Goal: Navigation & Orientation: Go to known website

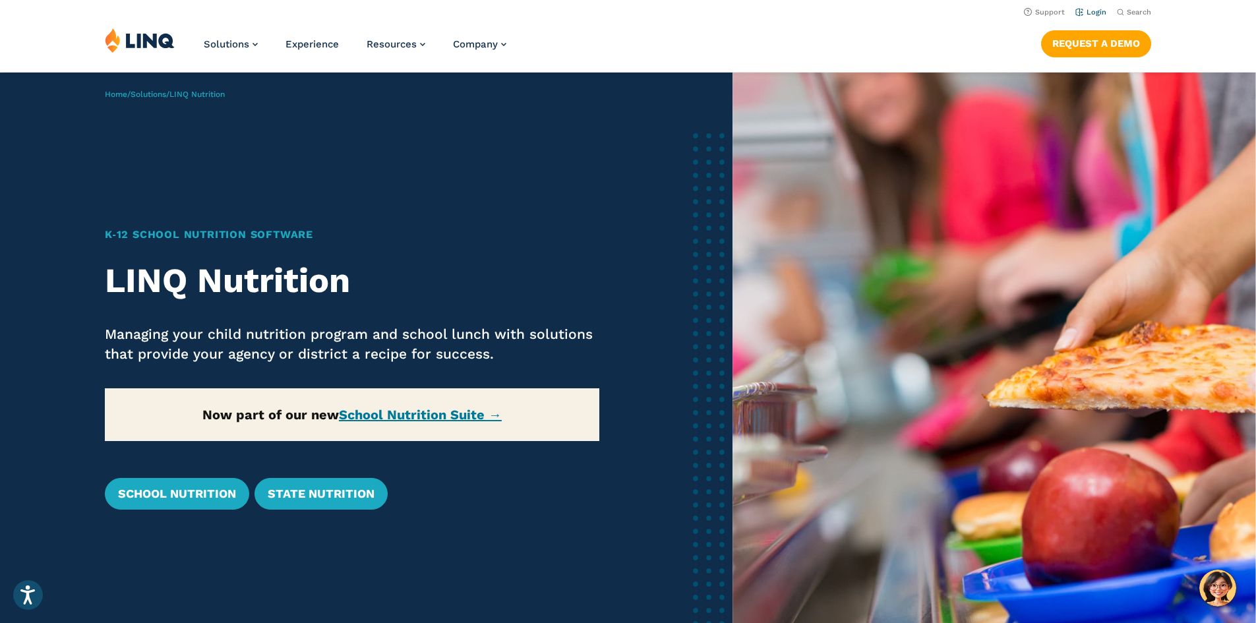
click at [1092, 16] on link "Login" at bounding box center [1090, 12] width 31 height 9
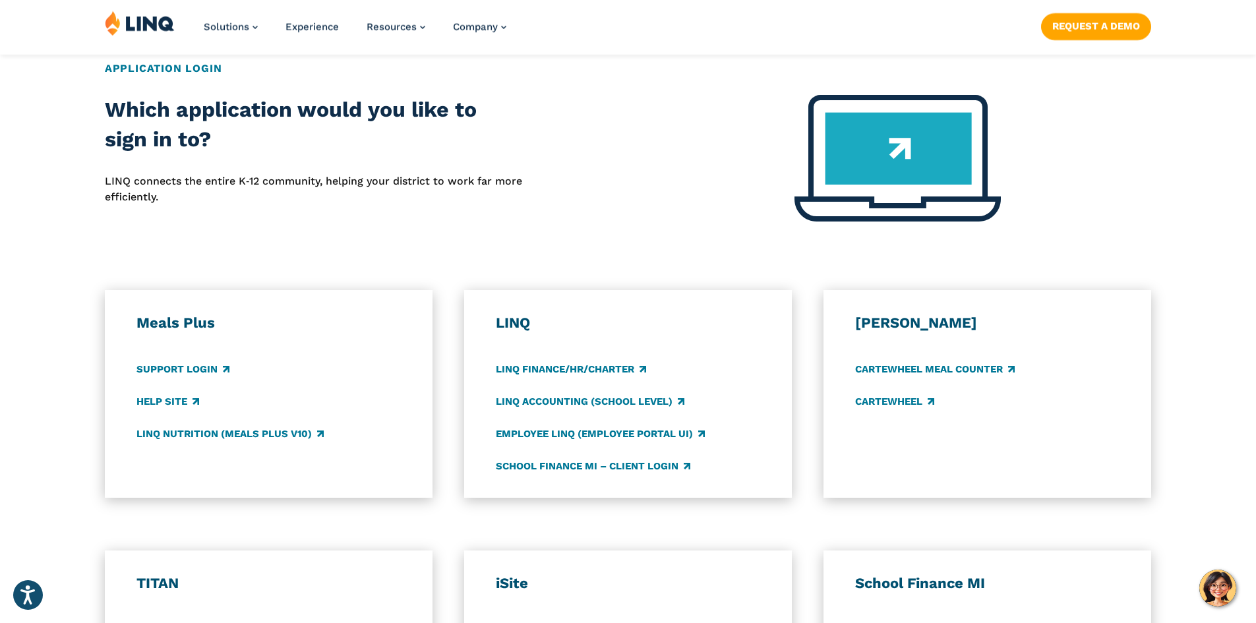
scroll to position [527, 0]
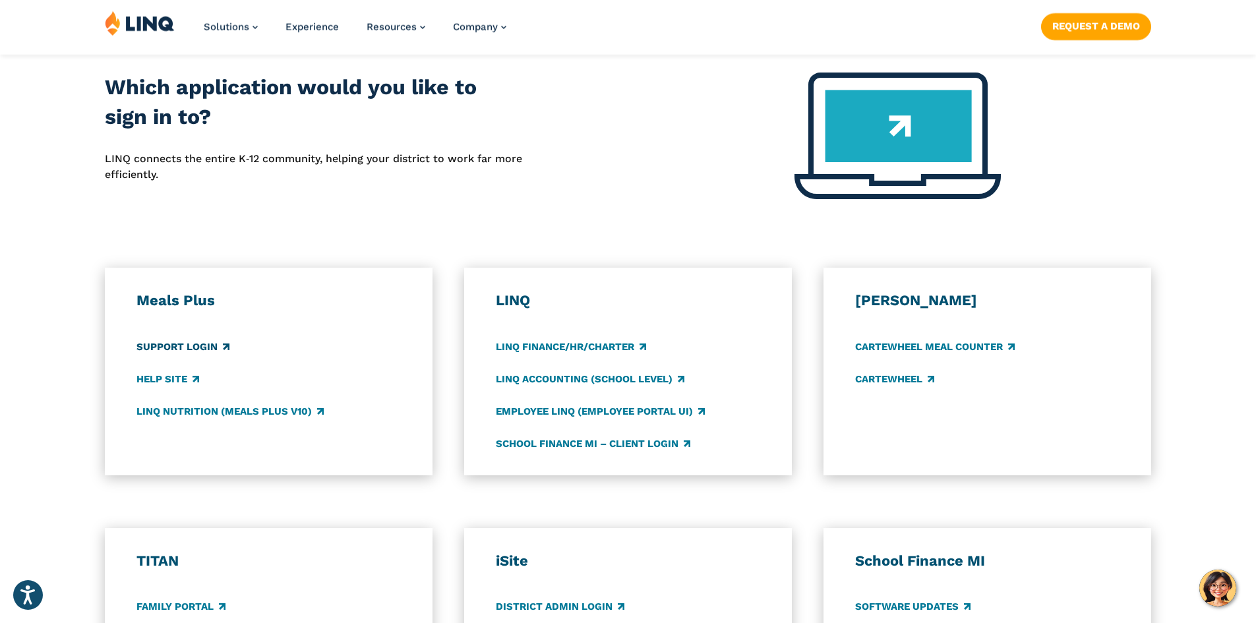
click at [191, 344] on link "Support Login" at bounding box center [182, 346] width 93 height 15
